Goal: Task Accomplishment & Management: Manage account settings

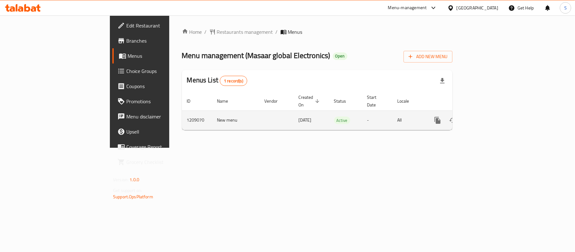
click at [486, 117] on icon "enhanced table" at bounding box center [483, 120] width 6 height 6
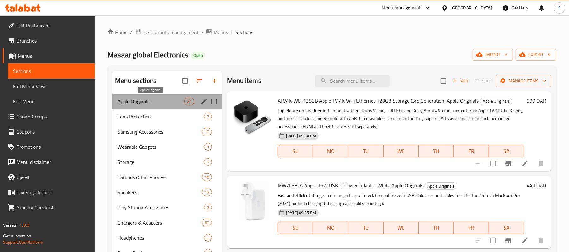
click at [142, 100] on span "Apple Originals" at bounding box center [150, 102] width 67 height 8
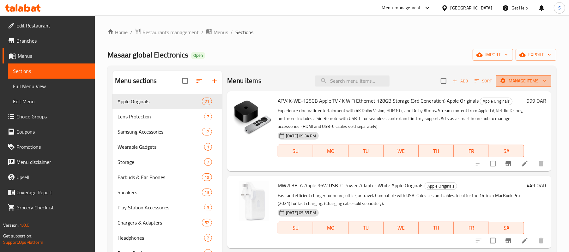
click at [520, 83] on span "Manage items" at bounding box center [523, 81] width 45 height 8
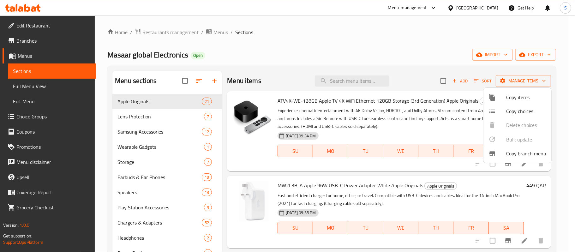
click at [434, 81] on div at bounding box center [287, 126] width 575 height 252
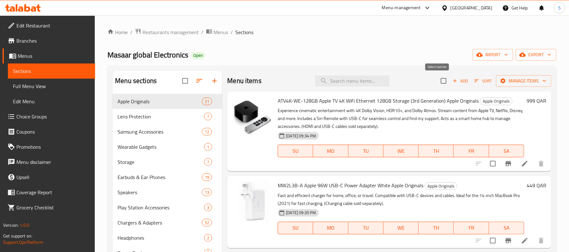
click at [440, 81] on input "checkbox" at bounding box center [443, 80] width 13 height 13
checkbox input "true"
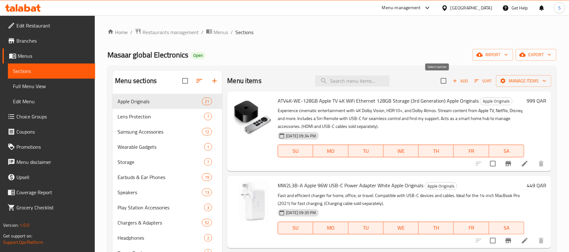
checkbox input "true"
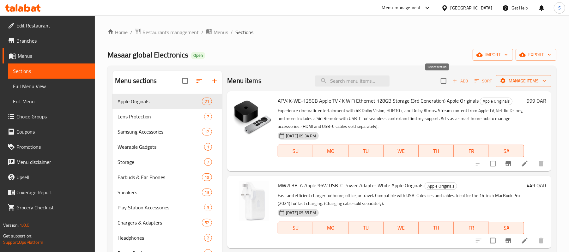
checkbox input "true"
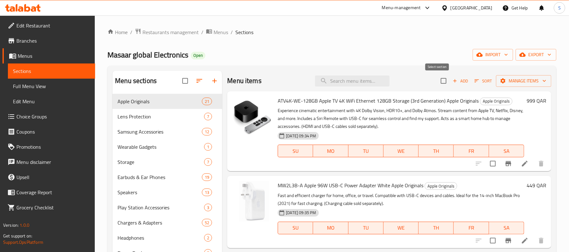
checkbox input "true"
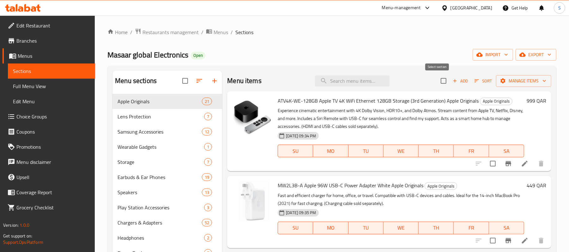
checkbox input "true"
click at [518, 80] on span "Manage items" at bounding box center [523, 81] width 45 height 8
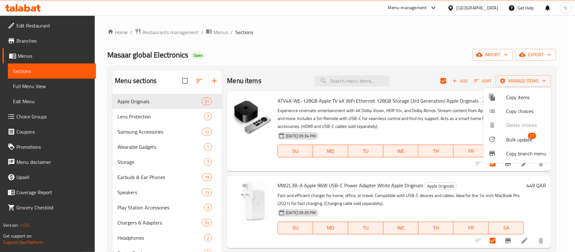
click at [517, 139] on span "Bulk update" at bounding box center [519, 140] width 26 height 8
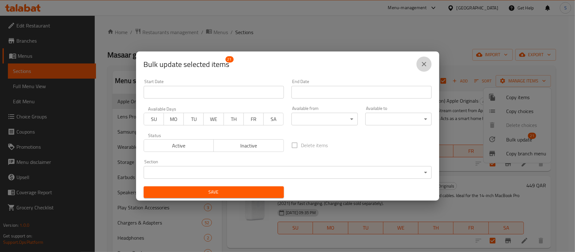
click at [425, 67] on icon "close" at bounding box center [424, 64] width 8 height 8
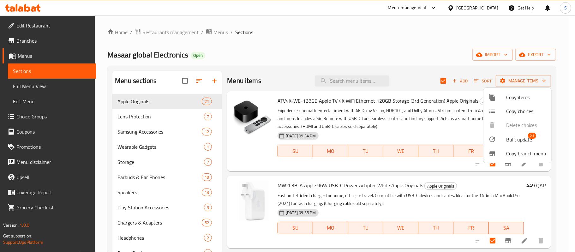
click at [432, 82] on div at bounding box center [287, 126] width 575 height 252
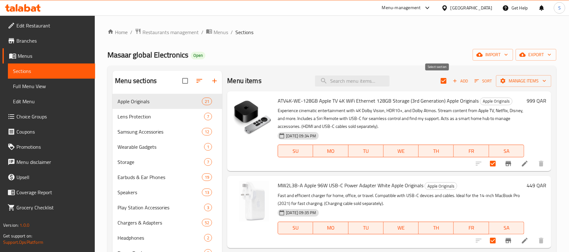
click at [437, 81] on input "checkbox" at bounding box center [443, 80] width 13 height 13
checkbox input "false"
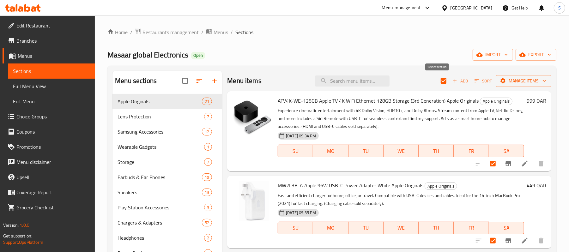
checkbox input "false"
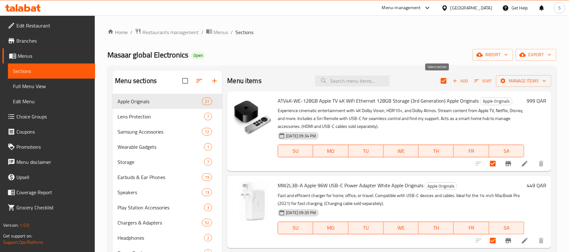
checkbox input "false"
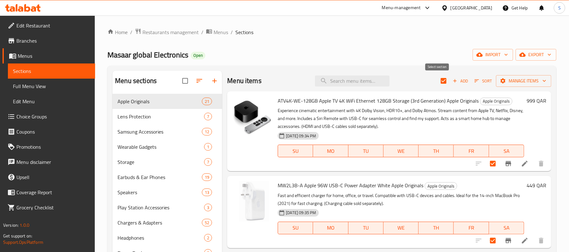
checkbox input "false"
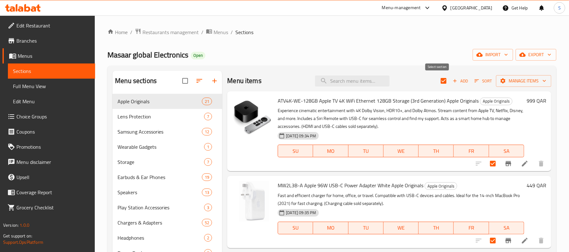
checkbox input "false"
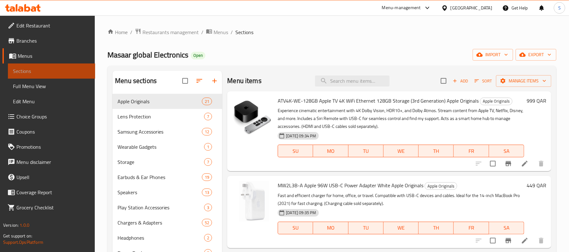
click at [43, 69] on span "Sections" at bounding box center [51, 71] width 77 height 8
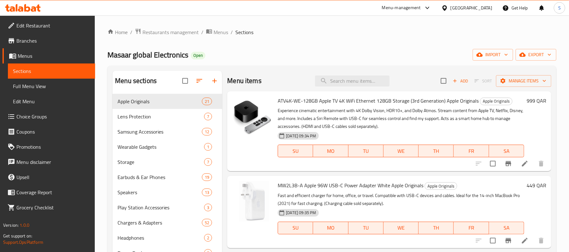
click at [291, 42] on div "Home / Restaurants management / Menus / Sections Masaar global Electronics Open…" at bounding box center [331, 178] width 449 height 300
